Goal: Navigation & Orientation: Find specific page/section

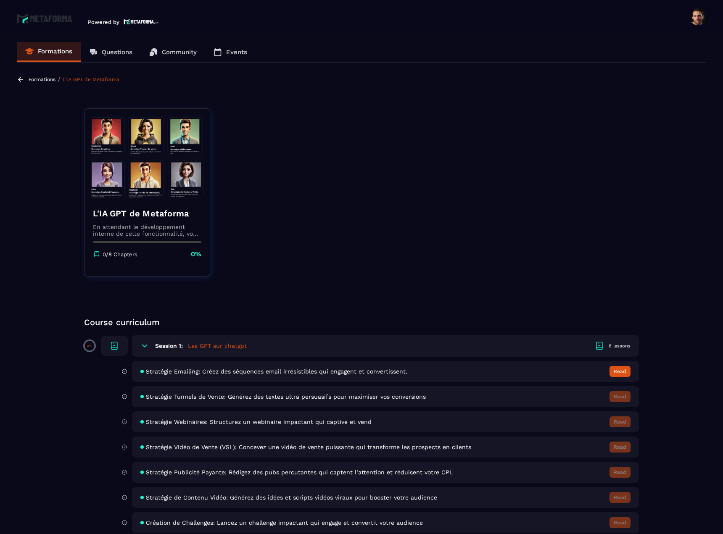
click at [21, 82] on icon at bounding box center [21, 80] width 8 height 8
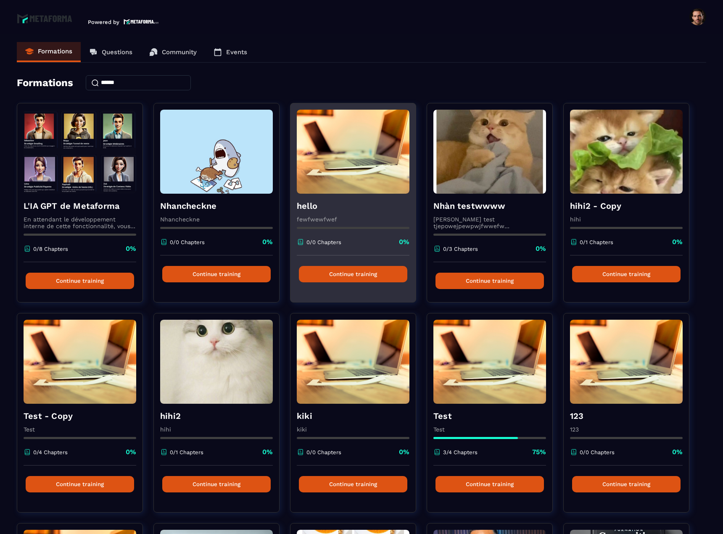
click at [387, 161] on img at bounding box center [353, 152] width 113 height 84
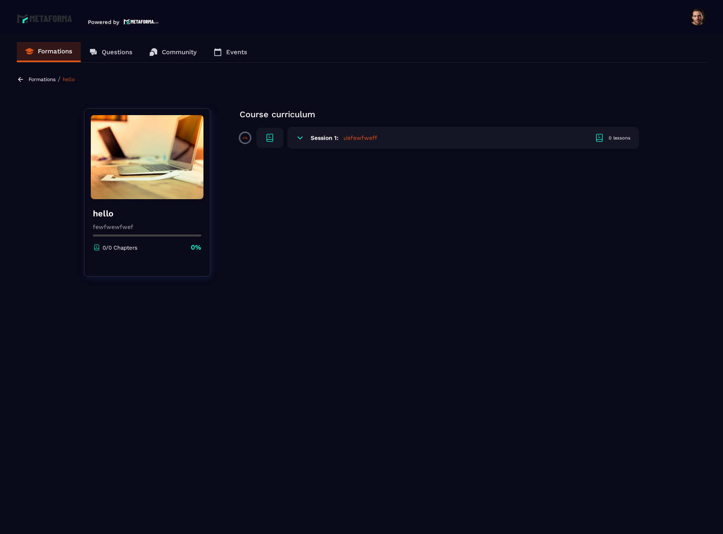
click at [22, 81] on icon at bounding box center [21, 80] width 8 height 8
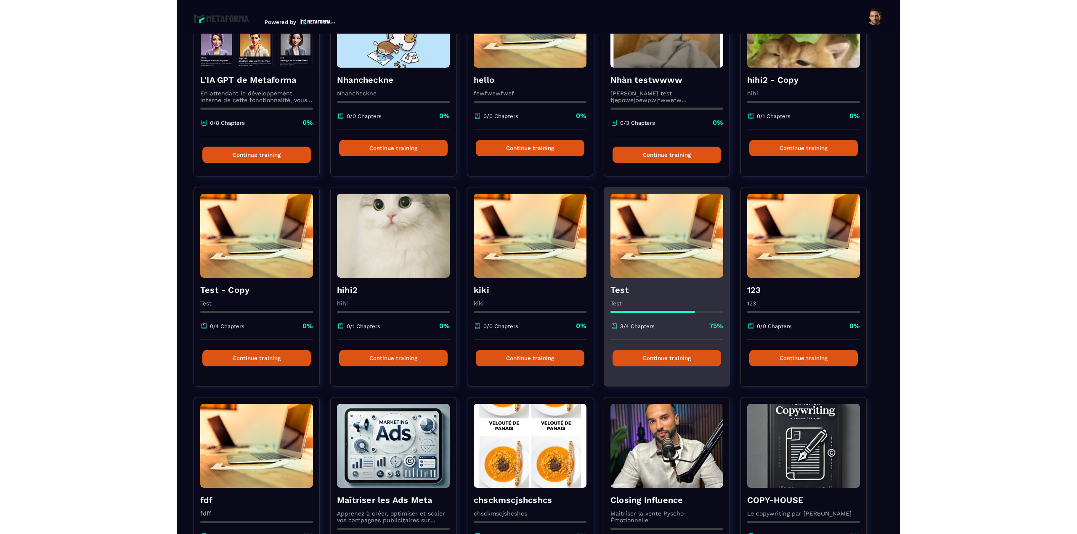
scroll to position [252, 0]
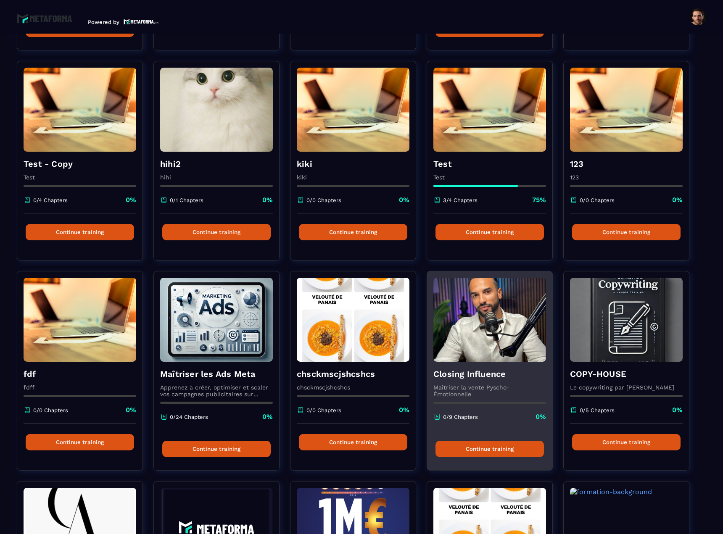
click at [491, 328] on img at bounding box center [490, 320] width 113 height 84
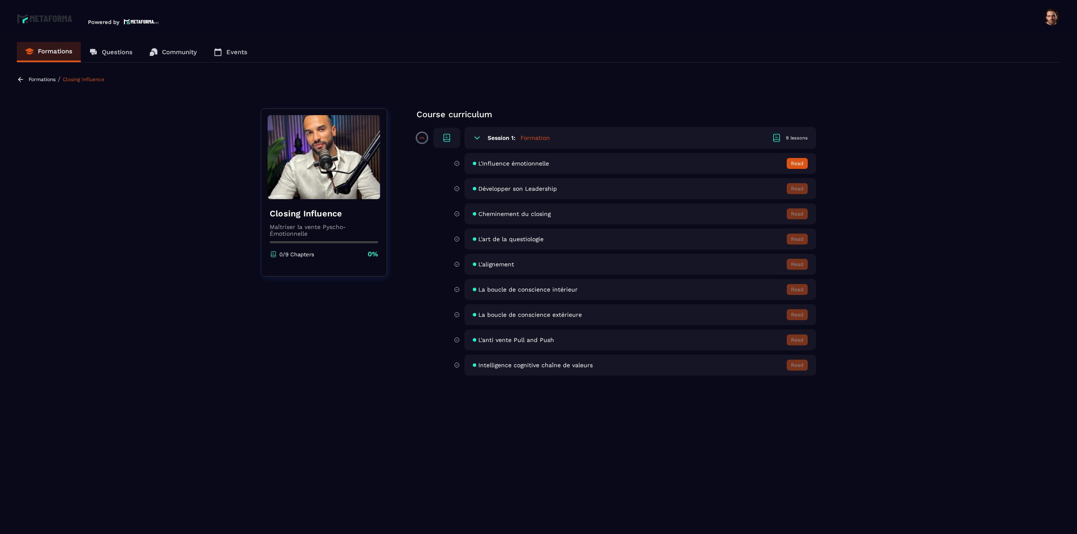
click at [22, 79] on icon at bounding box center [20, 79] width 5 height 5
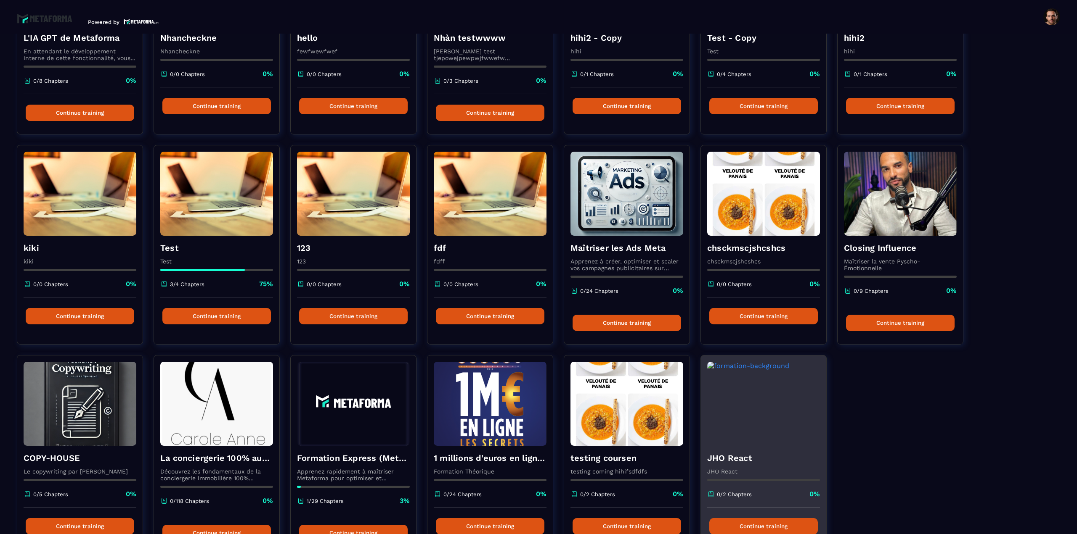
scroll to position [223, 0]
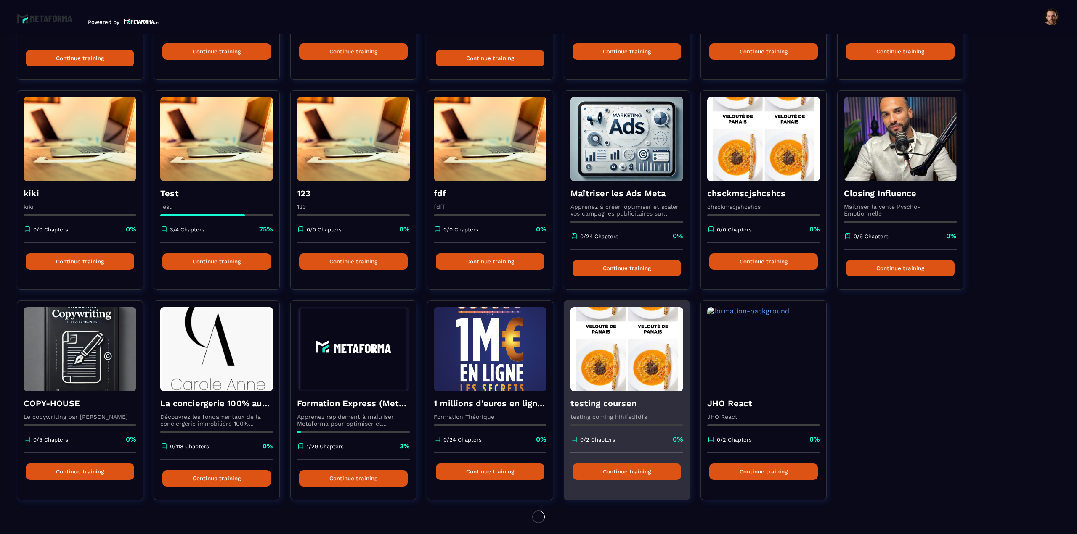
click at [636, 337] on img at bounding box center [626, 349] width 113 height 84
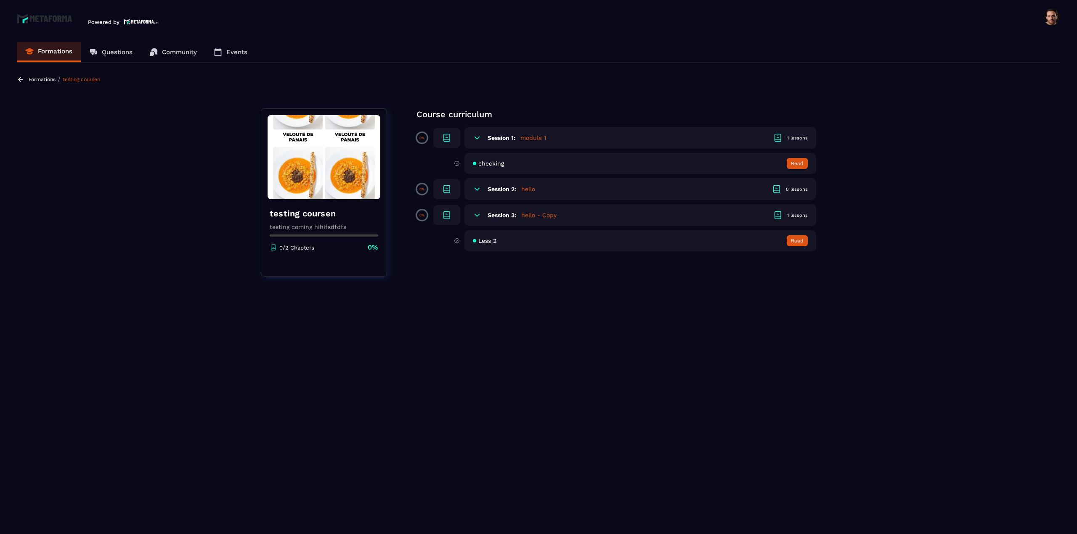
click at [17, 80] on section "Formations Questions Community Events Formations / testing [PERSON_NAME] testin…" at bounding box center [538, 286] width 1077 height 504
click at [20, 80] on icon at bounding box center [21, 80] width 8 height 8
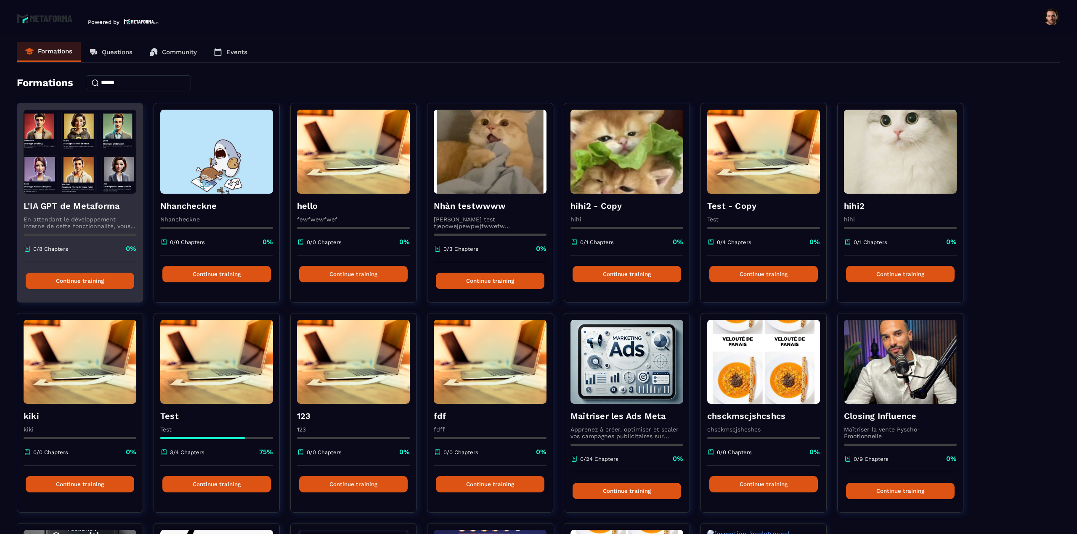
click at [69, 167] on img at bounding box center [80, 152] width 113 height 84
